Goal: Find contact information: Find contact information

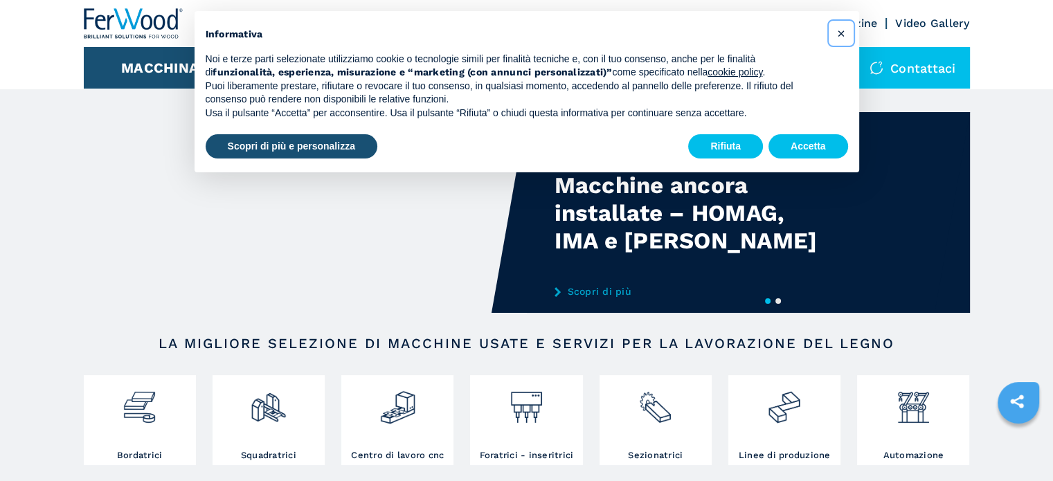
click at [840, 29] on span "×" at bounding box center [840, 33] width 8 height 17
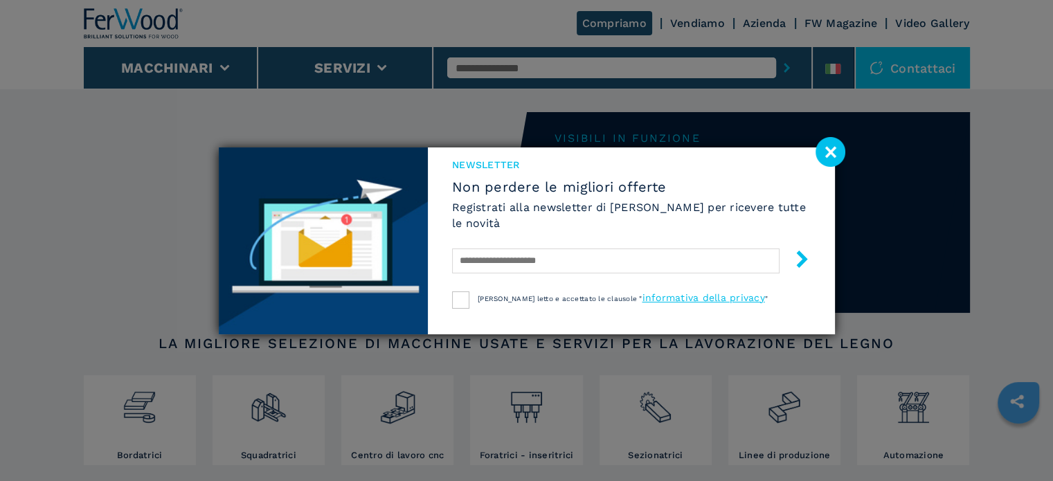
click at [830, 140] on image at bounding box center [830, 152] width 30 height 30
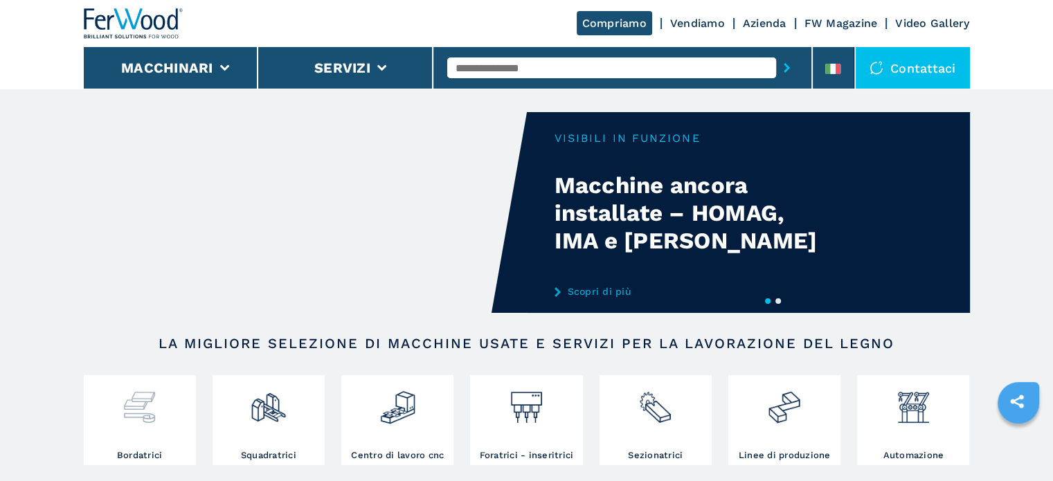
click at [146, 417] on img at bounding box center [139, 402] width 37 height 47
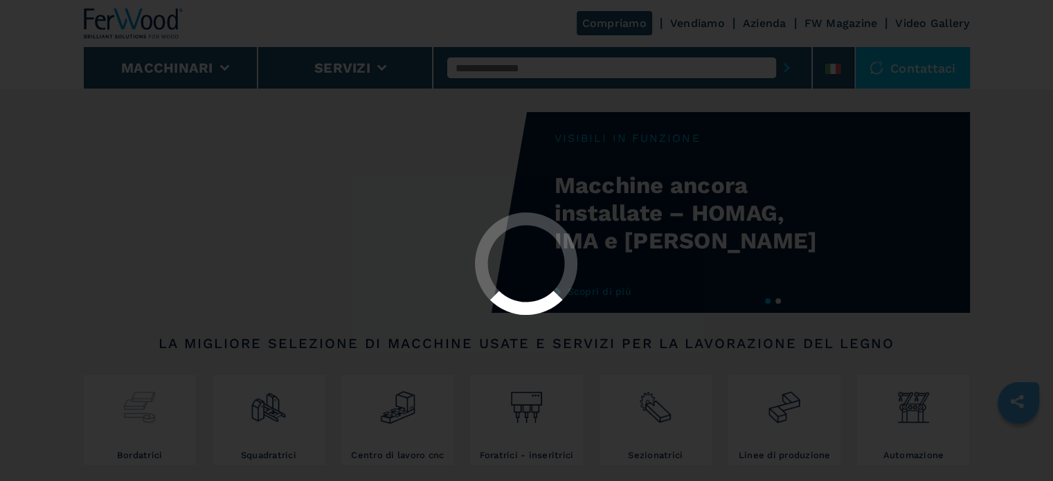
select select "**********"
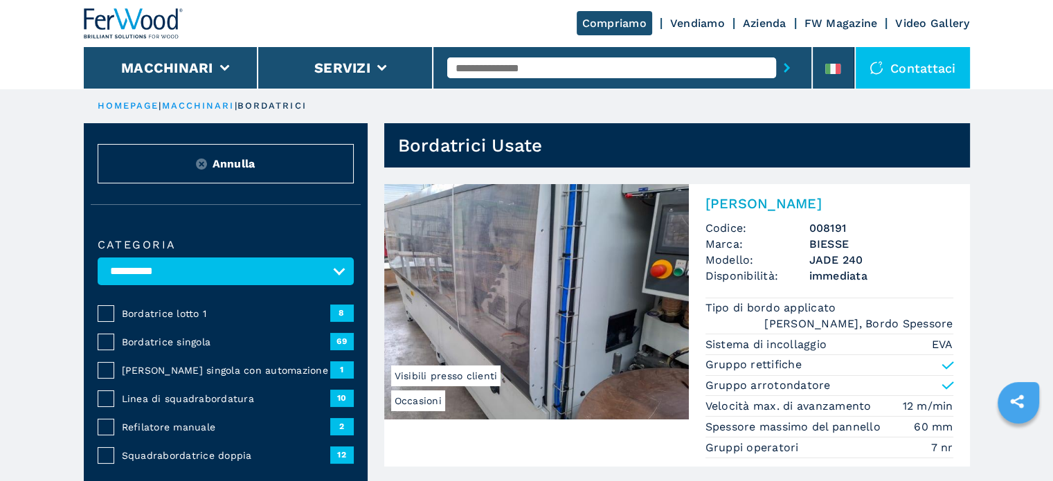
click at [631, 27] on link "Compriamo" at bounding box center [614, 23] width 75 height 24
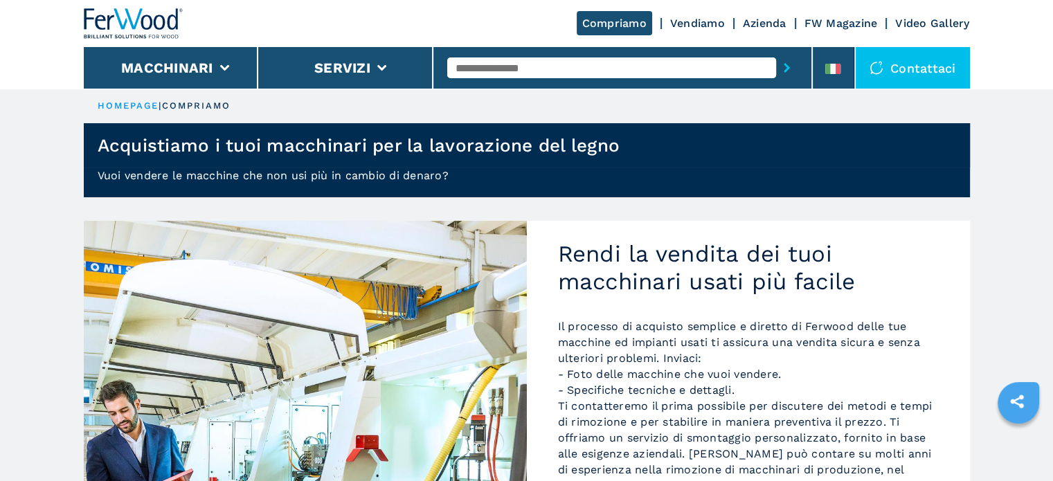
click at [905, 66] on div "Contattaci" at bounding box center [912, 68] width 114 height 42
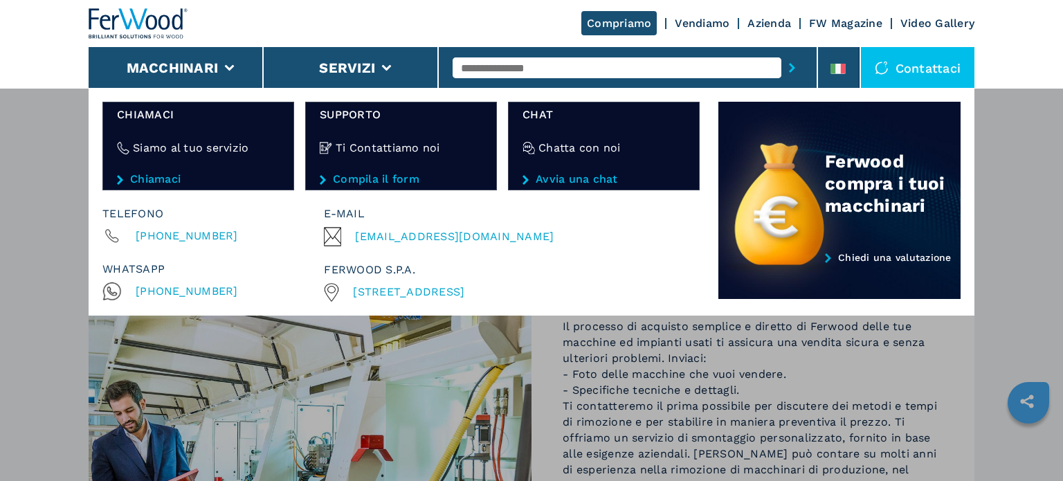
click at [419, 242] on span "[EMAIL_ADDRESS][DOMAIN_NAME]" at bounding box center [454, 236] width 199 height 19
